Goal: Contribute content: Add original content to the website for others to see

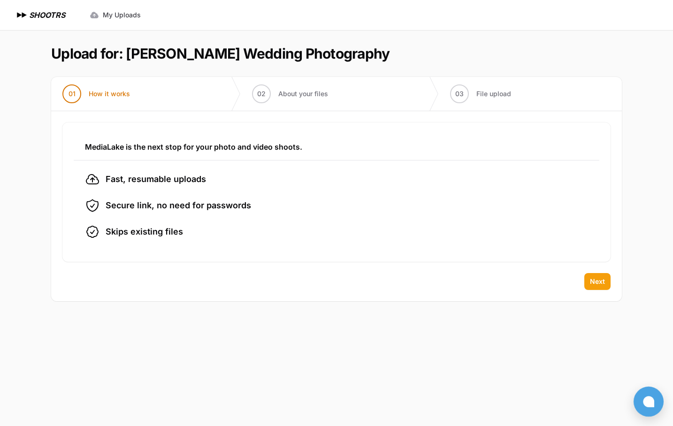
click at [593, 284] on span "Next" at bounding box center [597, 281] width 15 height 9
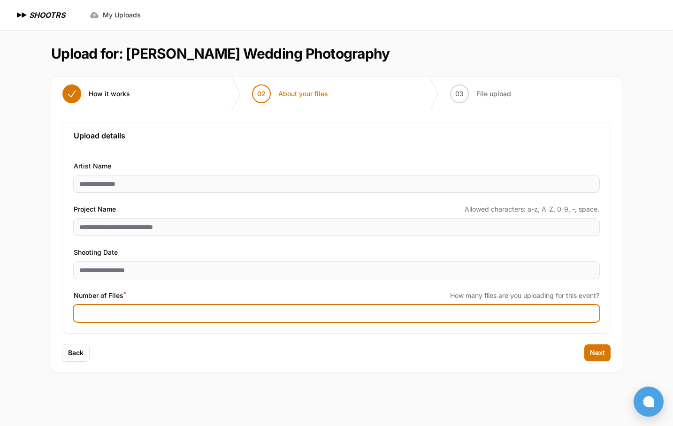
click at [213, 312] on input "Number of Files *" at bounding box center [337, 313] width 526 height 17
type input "****"
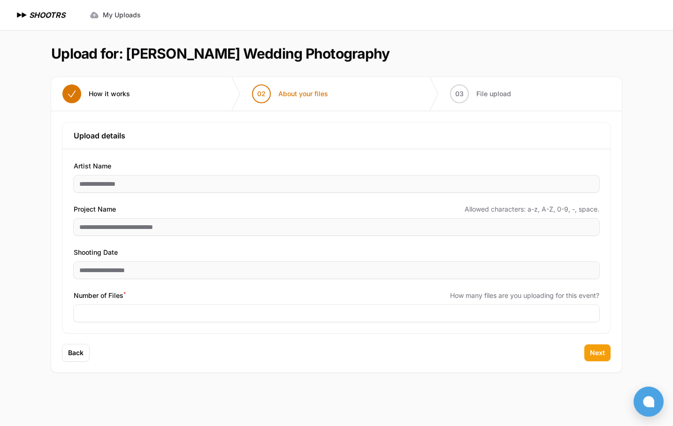
click at [590, 350] on button "Next" at bounding box center [597, 353] width 26 height 17
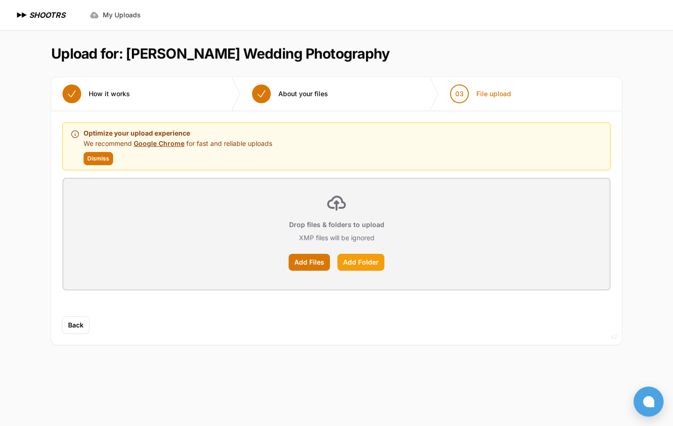
click at [355, 269] on label "Add Folder" at bounding box center [361, 262] width 47 height 17
click at [0, 0] on input "Add Folder" at bounding box center [0, 0] width 0 height 0
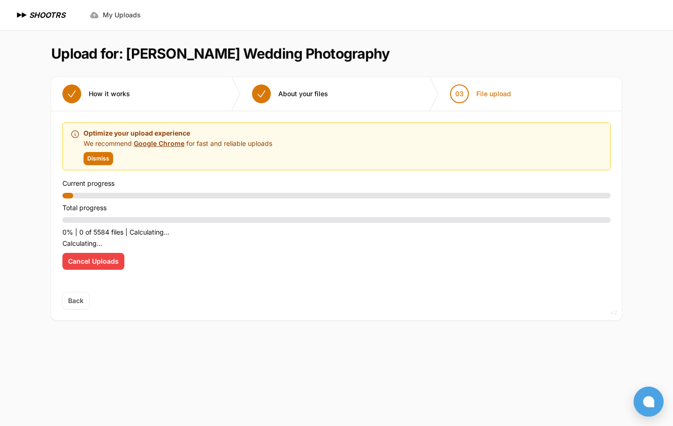
click at [108, 257] on span "Cancel Uploads" at bounding box center [93, 261] width 51 height 9
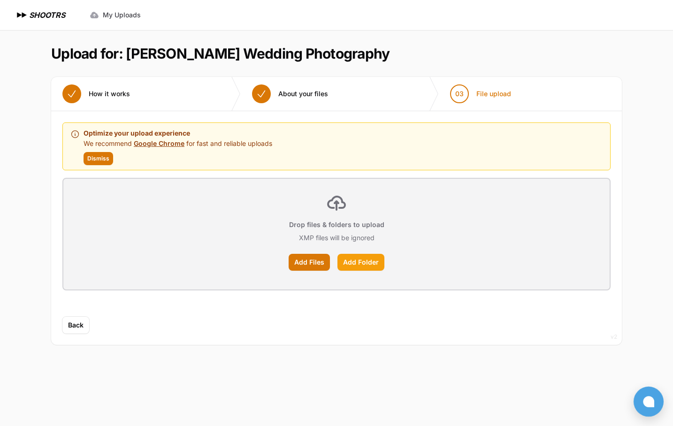
click at [361, 270] on label "Add Folder" at bounding box center [361, 262] width 47 height 17
click at [0, 0] on input "Add Folder" at bounding box center [0, 0] width 0 height 0
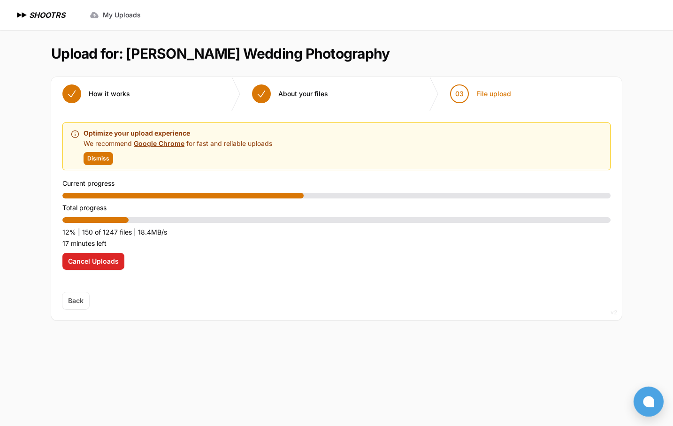
drag, startPoint x: 557, startPoint y: 0, endPoint x: 529, endPoint y: 36, distance: 45.5
click at [529, 36] on section "Upload for: [PERSON_NAME] Wedding Photography 01 How it works" at bounding box center [336, 183] width 571 height 306
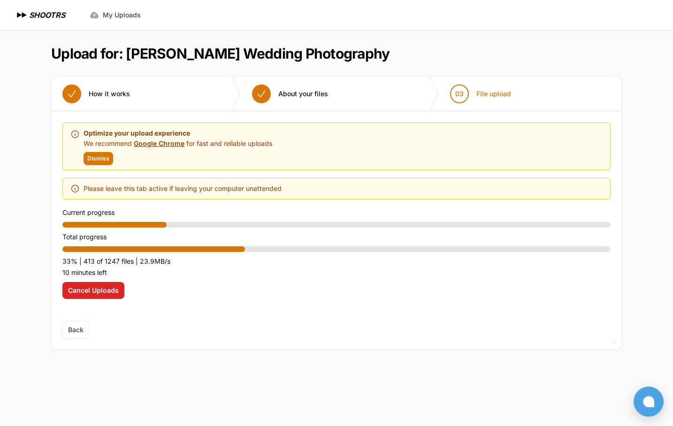
drag, startPoint x: 609, startPoint y: 1, endPoint x: 574, endPoint y: 42, distance: 53.6
click at [574, 42] on section "Upload for: [PERSON_NAME] Wedding Photography 01 How it works" at bounding box center [336, 197] width 571 height 335
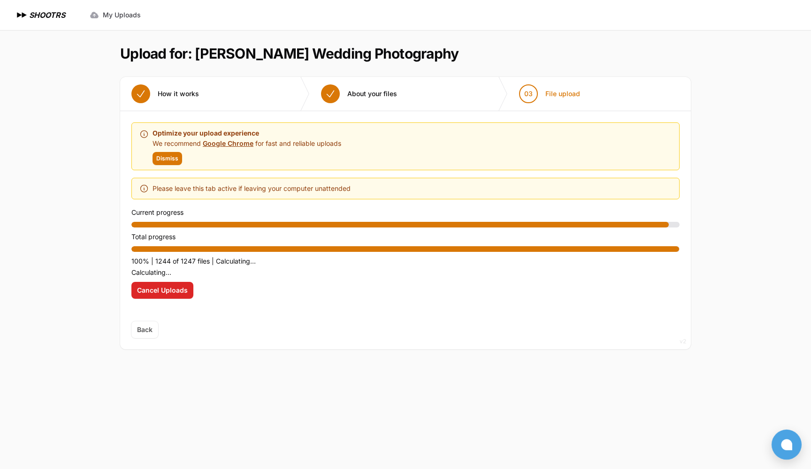
click at [146, 331] on span "Back" at bounding box center [144, 330] width 27 height 17
click at [163, 159] on span "Dismiss" at bounding box center [167, 159] width 22 height 8
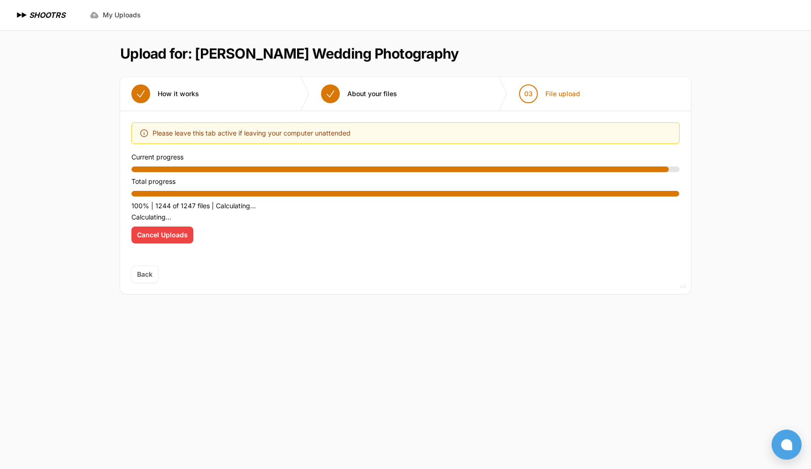
click at [184, 239] on span "Cancel Uploads" at bounding box center [162, 234] width 51 height 9
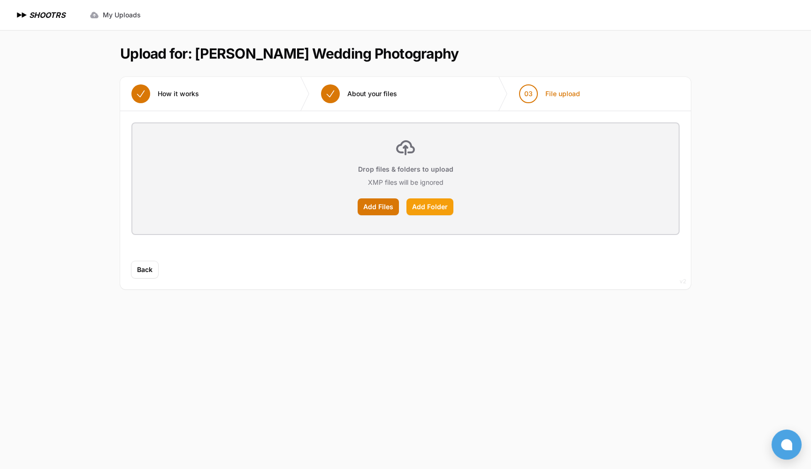
click at [434, 206] on label "Add Folder" at bounding box center [430, 207] width 47 height 17
click at [0, 0] on input "Add Folder" at bounding box center [0, 0] width 0 height 0
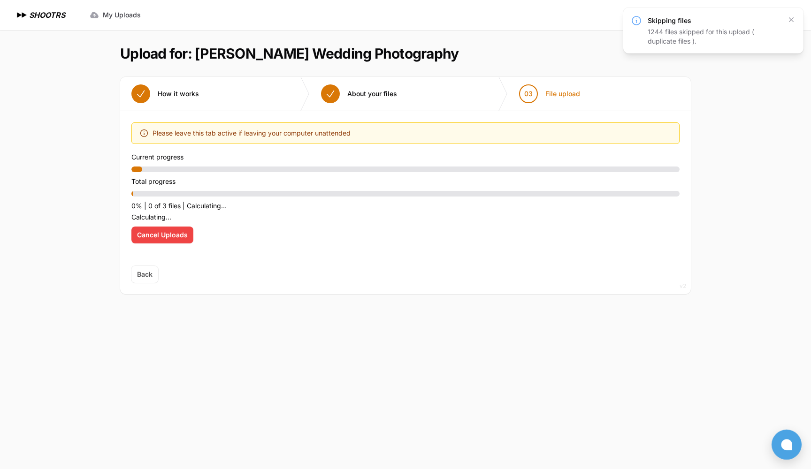
click at [171, 231] on span "Cancel Uploads" at bounding box center [162, 234] width 51 height 9
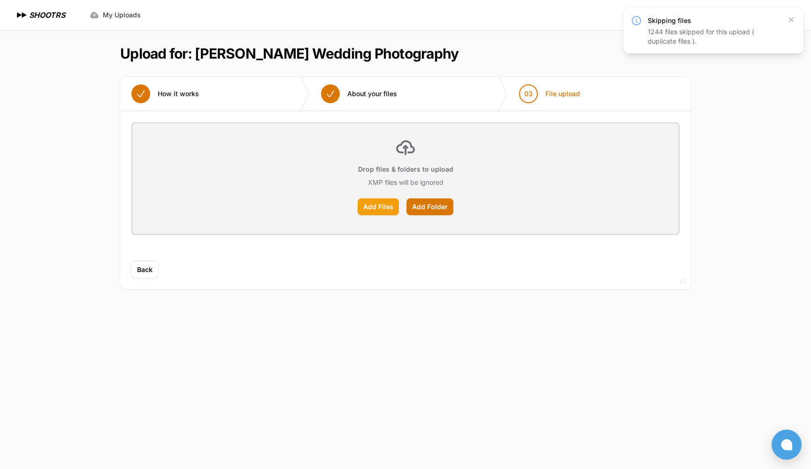
click at [391, 207] on label "Add Files" at bounding box center [378, 207] width 41 height 17
click at [0, 0] on input "Add Files" at bounding box center [0, 0] width 0 height 0
click at [374, 205] on label "Add Files" at bounding box center [378, 207] width 41 height 17
click at [0, 0] on input "Add Files" at bounding box center [0, 0] width 0 height 0
click at [431, 207] on label "Add Folder" at bounding box center [430, 207] width 47 height 17
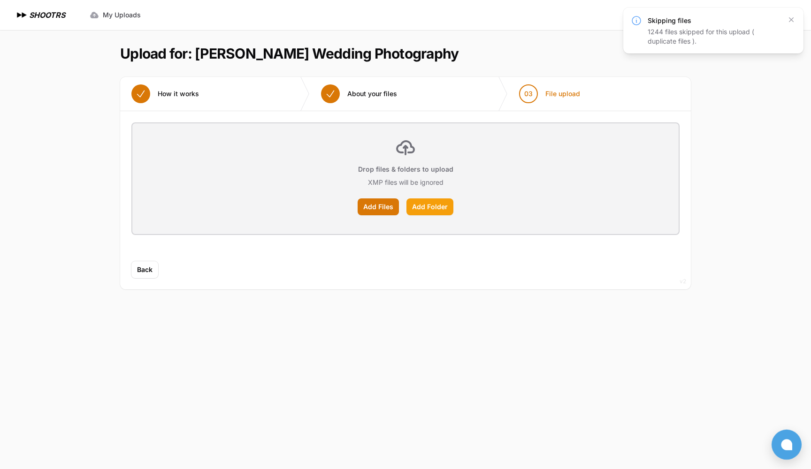
click at [0, 0] on input "Add Folder" at bounding box center [0, 0] width 0 height 0
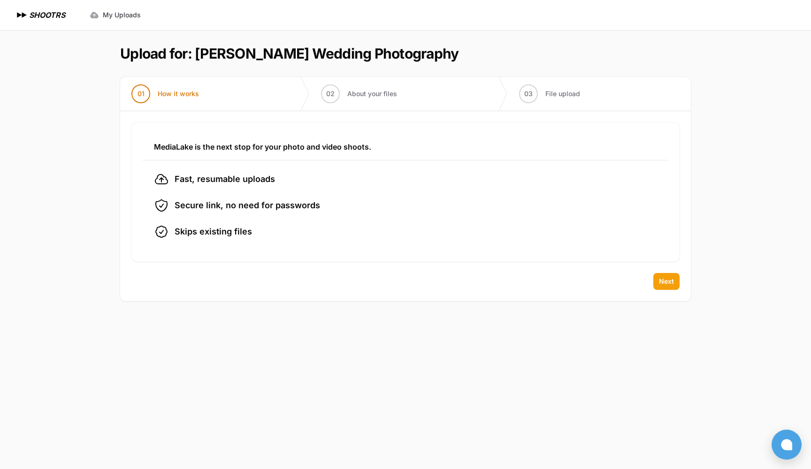
click at [664, 281] on span "Next" at bounding box center [666, 281] width 15 height 9
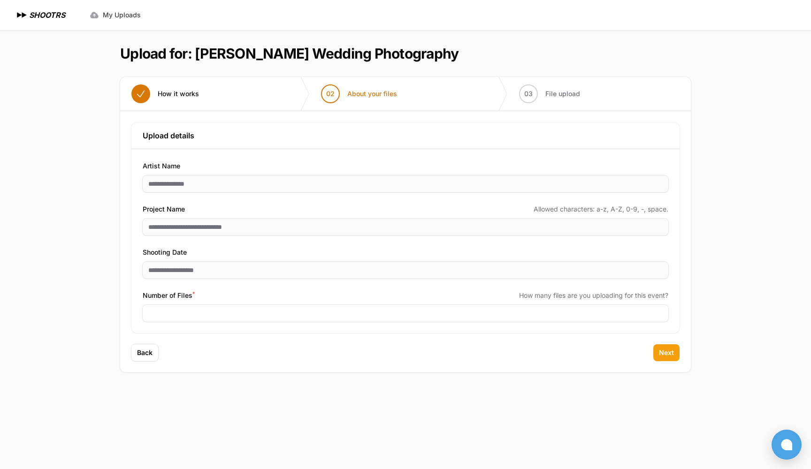
click at [669, 354] on span "Next" at bounding box center [666, 352] width 15 height 9
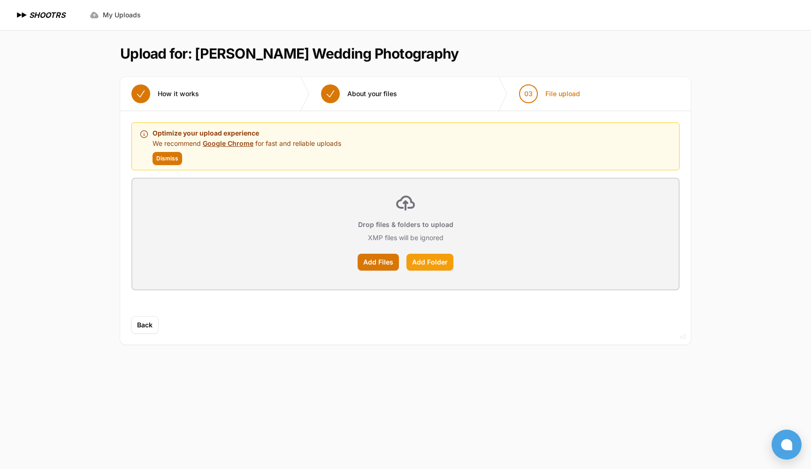
click at [429, 261] on label "Add Folder" at bounding box center [430, 262] width 47 height 17
click at [0, 0] on input "Add Folder" at bounding box center [0, 0] width 0 height 0
click at [147, 339] on span "Back" at bounding box center [144, 336] width 15 height 9
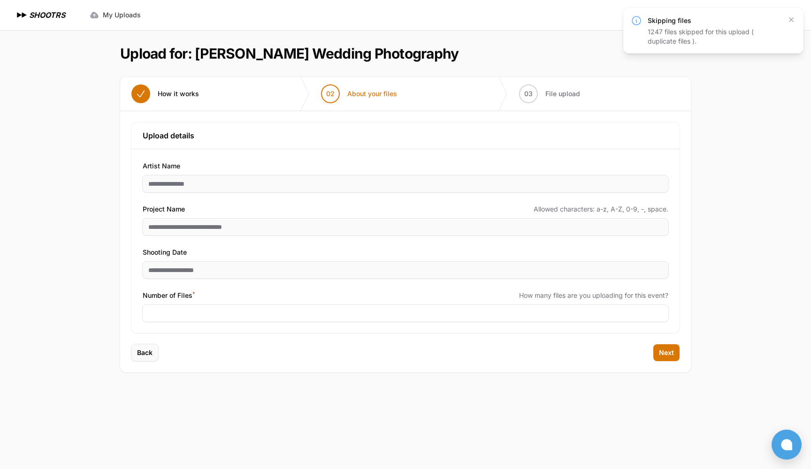
click at [146, 351] on span "Back" at bounding box center [144, 352] width 15 height 9
